Goal: Transaction & Acquisition: Purchase product/service

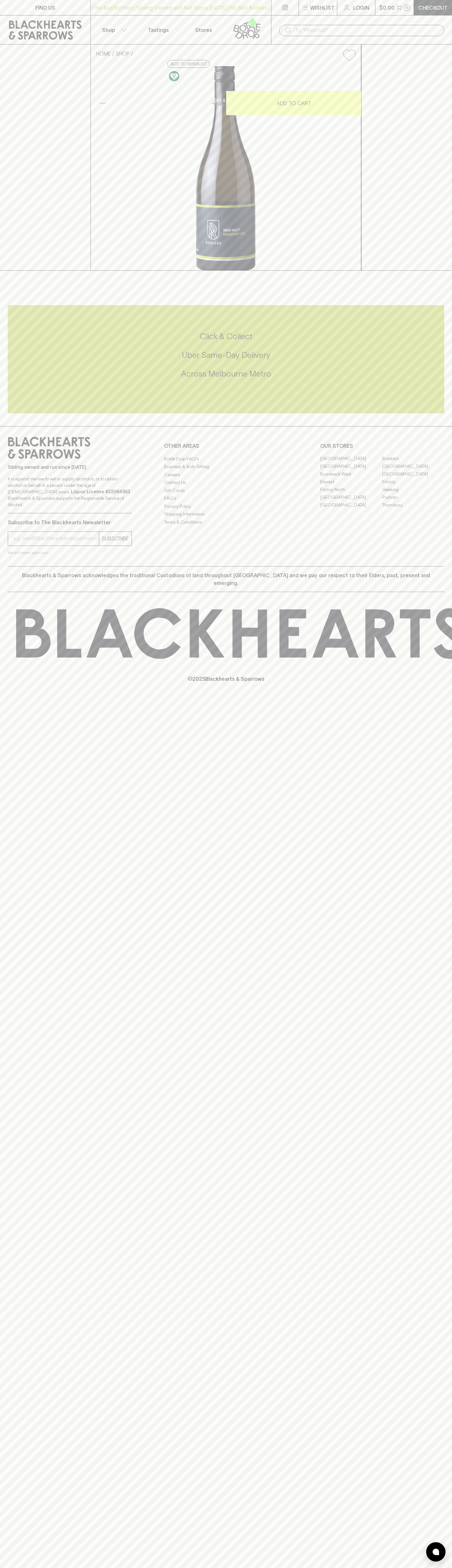
click at [299, 3] on button "Wishlist" at bounding box center [317, 7] width 38 height 15
click at [379, 1567] on html "FIND US | No Bad Bottles | Sibling Owned and Run Since [DATE] | No Bad Bottles …" at bounding box center [226, 784] width 452 height 1568
click at [6, 468] on div at bounding box center [226, 784] width 452 height 1568
